Goal: Transaction & Acquisition: Purchase product/service

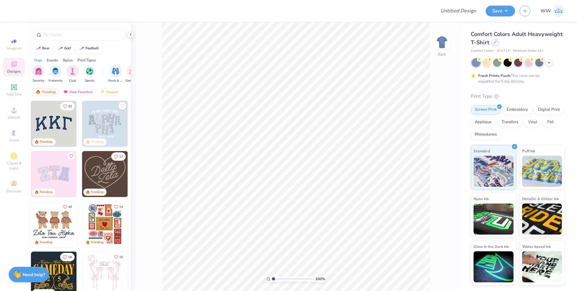
click at [495, 42] on icon at bounding box center [495, 42] width 3 height 3
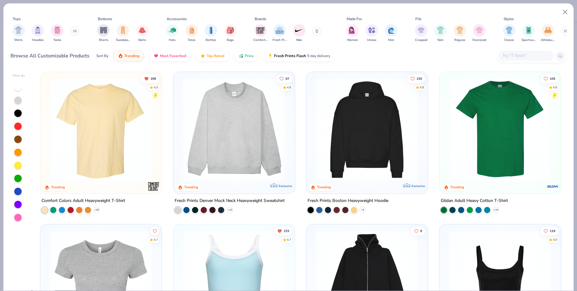
click at [227, 125] on img at bounding box center [234, 129] width 109 height 103
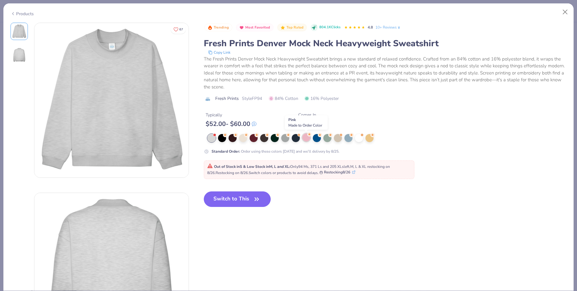
click at [307, 137] on div at bounding box center [306, 137] width 8 height 8
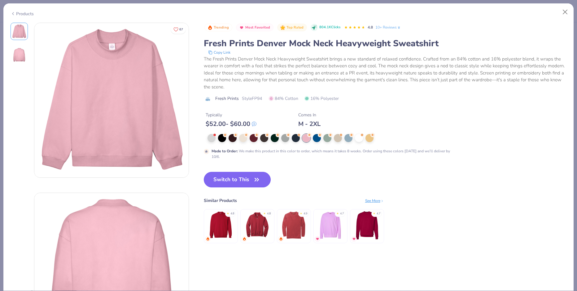
click at [237, 182] on button "Switch to This" at bounding box center [237, 179] width 67 height 15
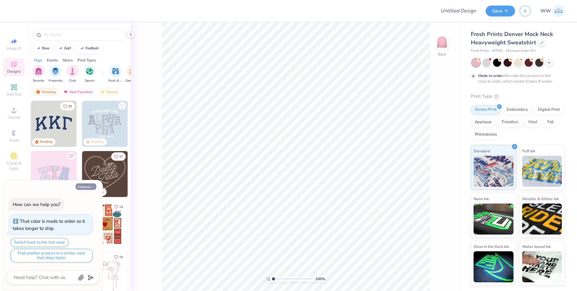
click at [88, 184] on button "Collapse" at bounding box center [86, 186] width 21 height 7
type textarea "x"
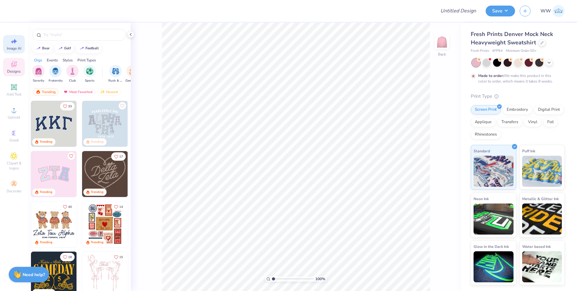
click at [7, 45] on div "Image AI" at bounding box center [14, 44] width 22 height 18
select select "4"
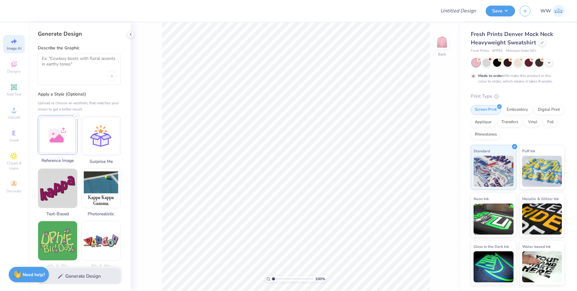
click at [63, 143] on div at bounding box center [58, 135] width 40 height 40
click at [60, 63] on textarea at bounding box center [79, 63] width 75 height 15
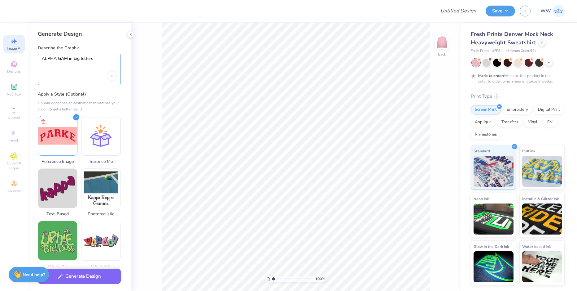
click at [57, 59] on textarea "ALPHA GAM in big letters" at bounding box center [79, 63] width 75 height 15
type textarea "ALPHAGAM in big letters"
click at [69, 272] on button "Generate Design" at bounding box center [79, 274] width 83 height 15
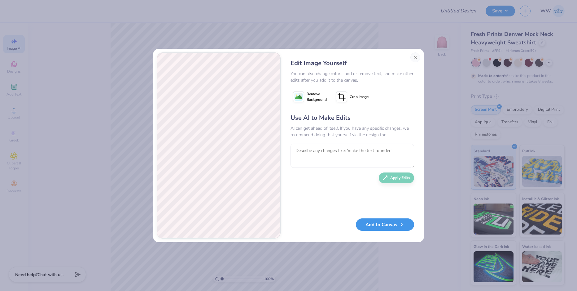
click at [393, 224] on button "Add to Canvas" at bounding box center [385, 224] width 58 height 13
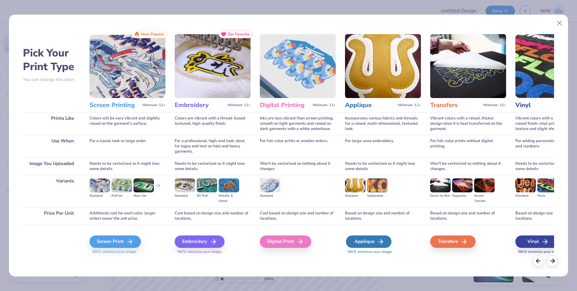
click at [380, 240] on icon at bounding box center [380, 241] width 7 height 7
click at [365, 241] on div "Applique" at bounding box center [369, 241] width 46 height 12
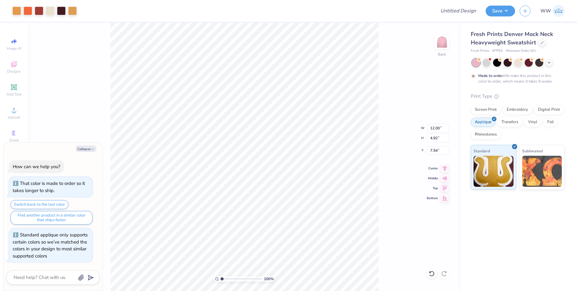
type textarea "x"
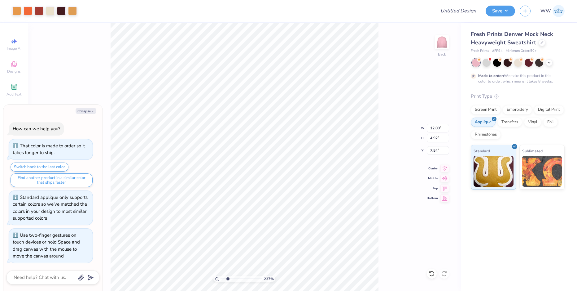
type input "2.53"
type textarea "x"
type input "1.54"
click at [224, 279] on input "range" at bounding box center [242, 279] width 42 height 6
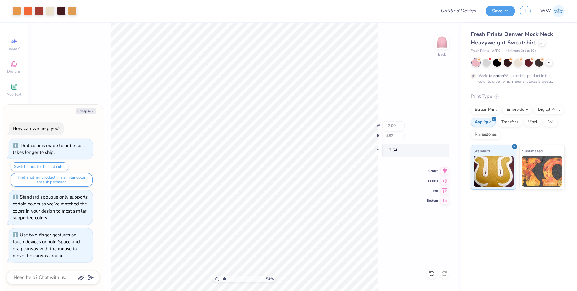
type textarea "x"
type input "1.11"
type input "2.91"
type input "7.79"
type textarea "x"
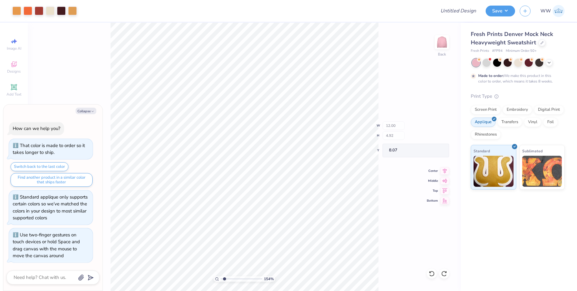
type input "8.07"
type textarea "x"
type input "3.00"
type textarea "x"
